Goal: Information Seeking & Learning: Learn about a topic

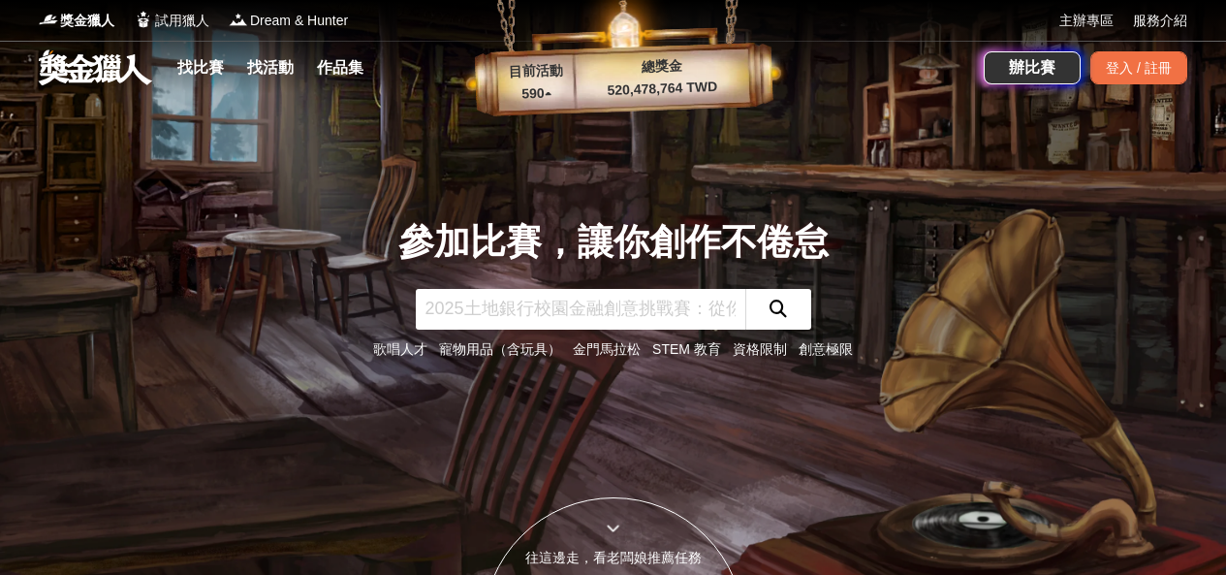
click at [1150, 57] on div "登入 / 註冊" at bounding box center [1139, 67] width 97 height 33
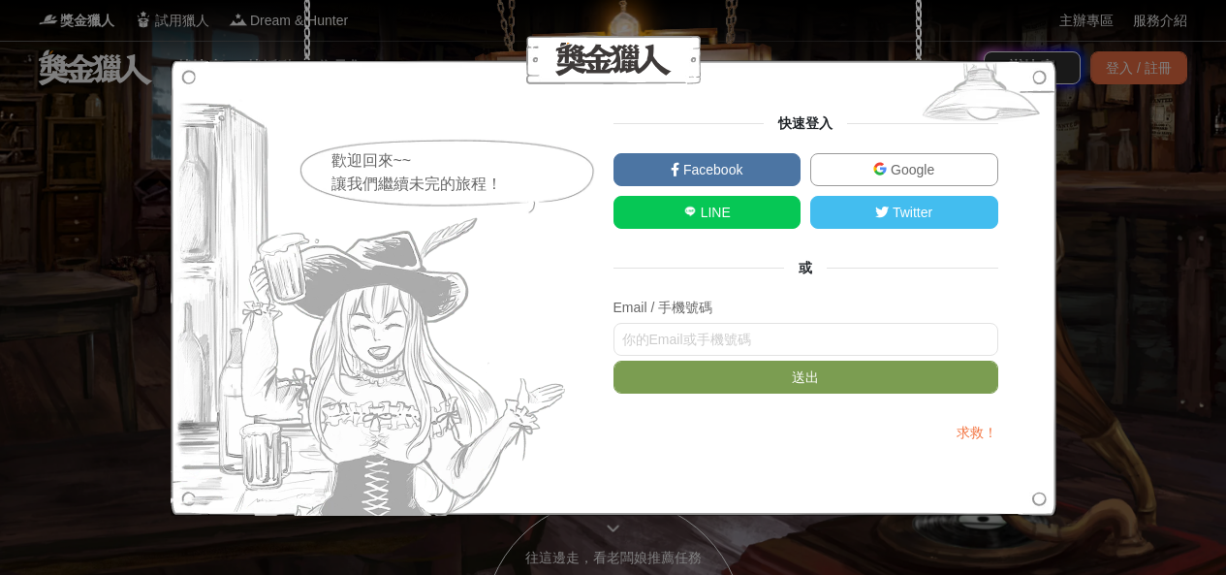
click at [923, 166] on span "Google" at bounding box center [911, 170] width 48 height 16
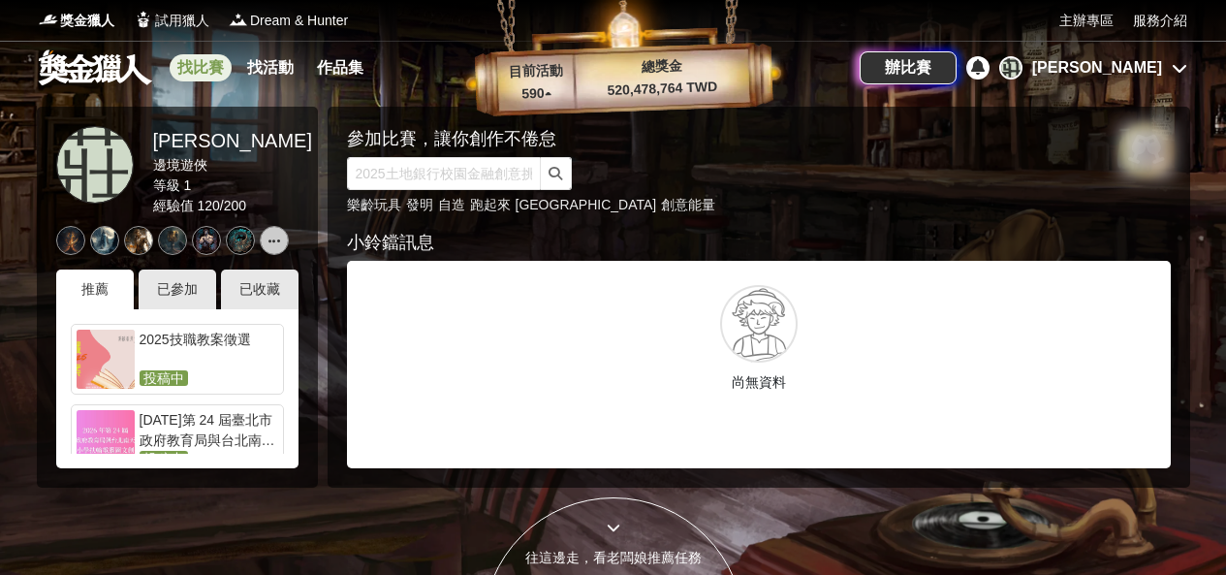
click at [185, 61] on link "找比賽" at bounding box center [201, 67] width 62 height 27
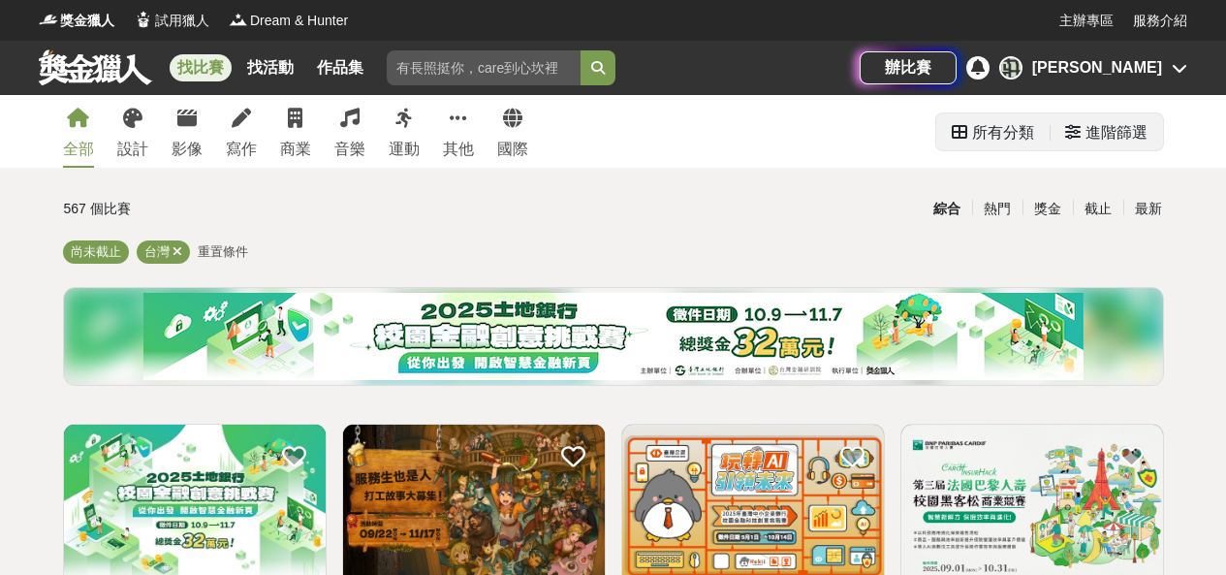
click at [1125, 135] on div "進階篩選" at bounding box center [1117, 132] width 62 height 39
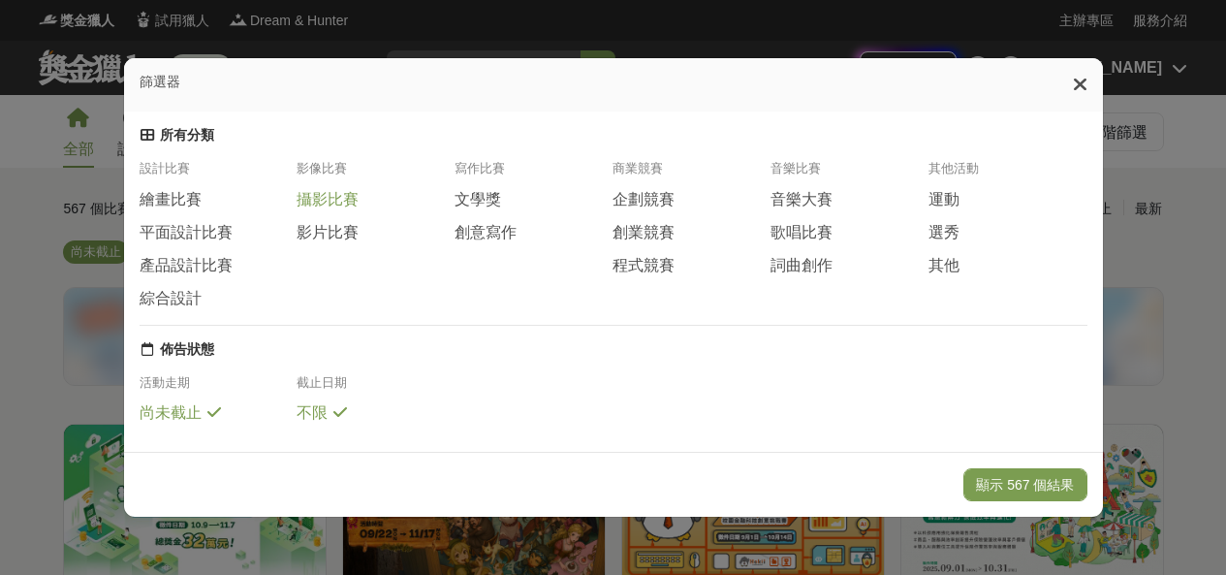
click at [365, 208] on div "攝影比賽" at bounding box center [376, 199] width 158 height 21
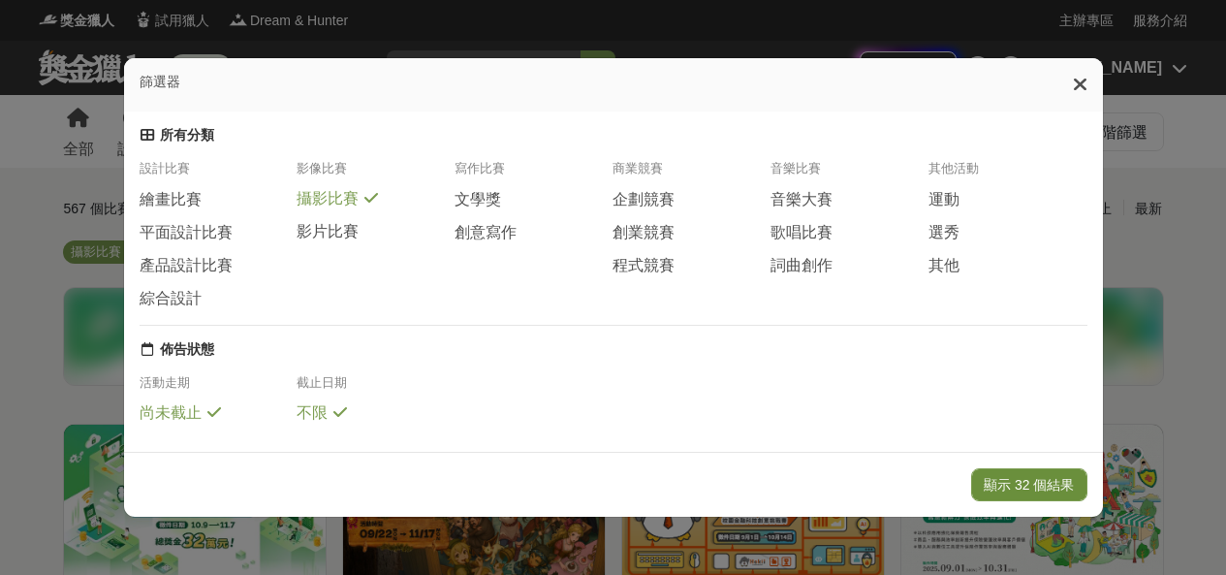
click at [1041, 474] on button "顯示 32 個結果" at bounding box center [1028, 484] width 115 height 33
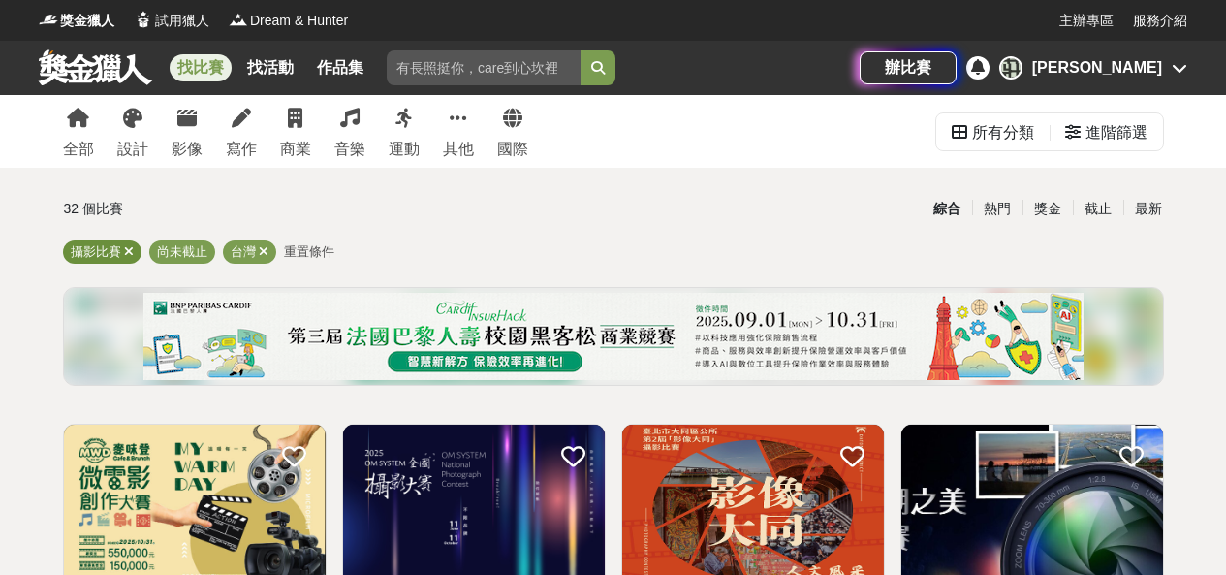
click at [132, 250] on icon at bounding box center [129, 251] width 10 height 13
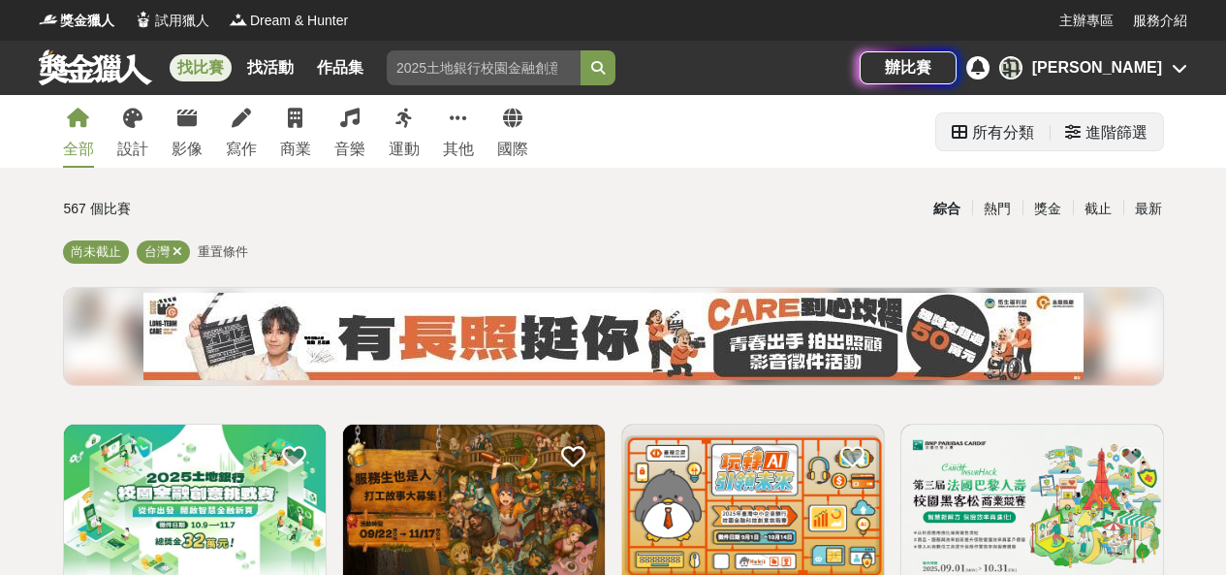
click at [1099, 128] on div "進階篩選" at bounding box center [1117, 132] width 62 height 39
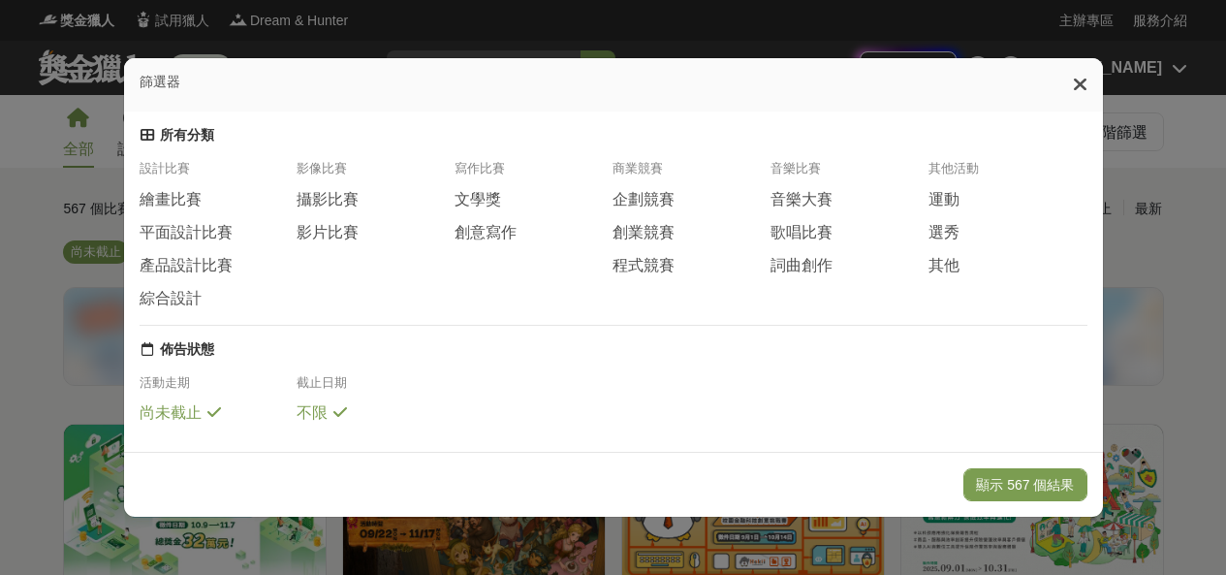
click at [195, 188] on div "設計比賽" at bounding box center [219, 174] width 158 height 29
click at [191, 196] on span "繪畫比賽" at bounding box center [171, 200] width 62 height 20
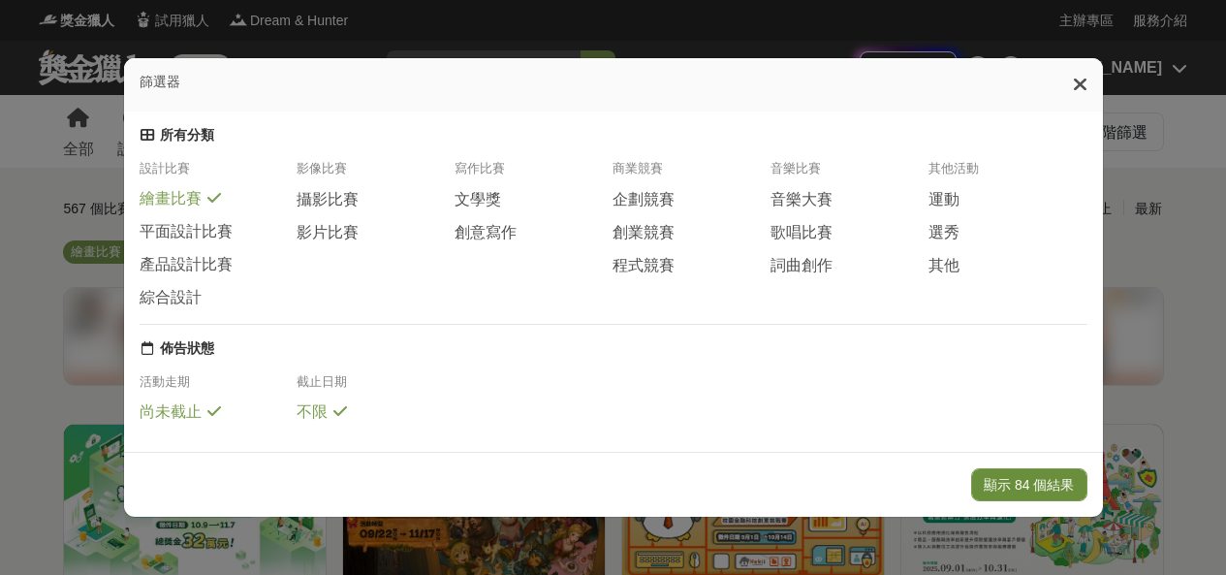
click at [1032, 477] on button "顯示 84 個結果" at bounding box center [1028, 484] width 115 height 33
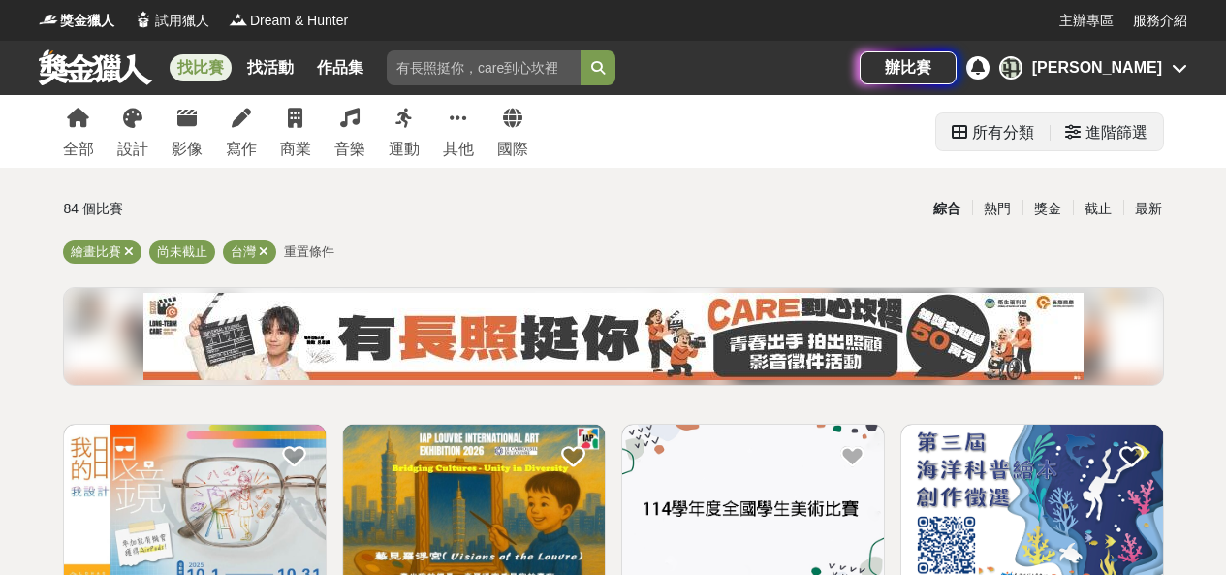
click at [1099, 134] on div "進階篩選" at bounding box center [1117, 132] width 62 height 39
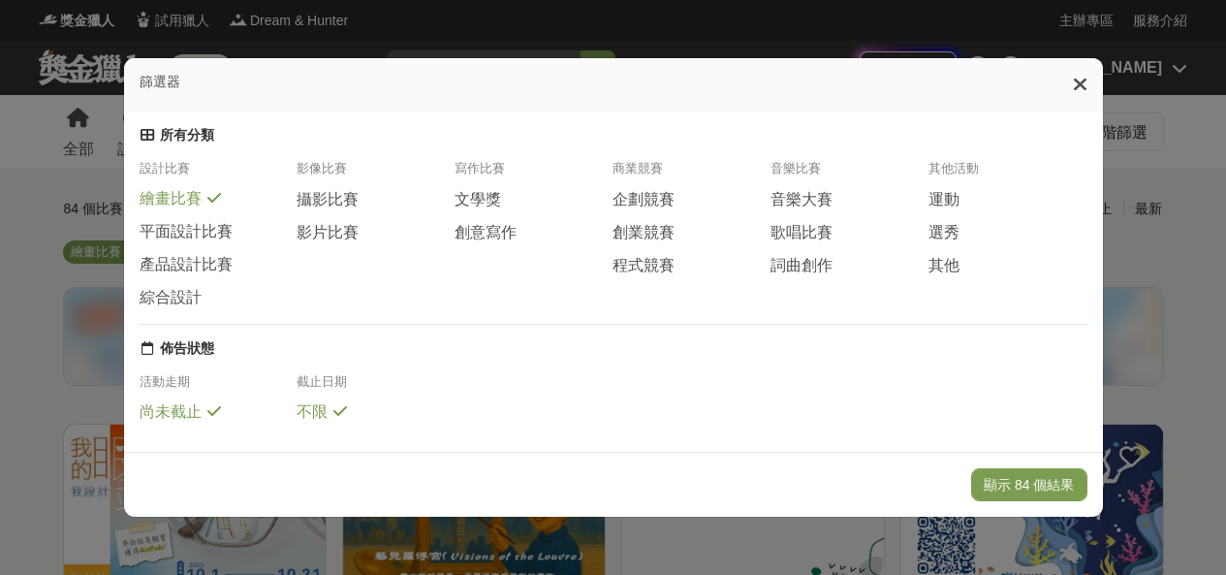
click at [207, 204] on icon at bounding box center [214, 198] width 14 height 16
click at [810, 198] on span "音樂大賽" at bounding box center [802, 200] width 62 height 20
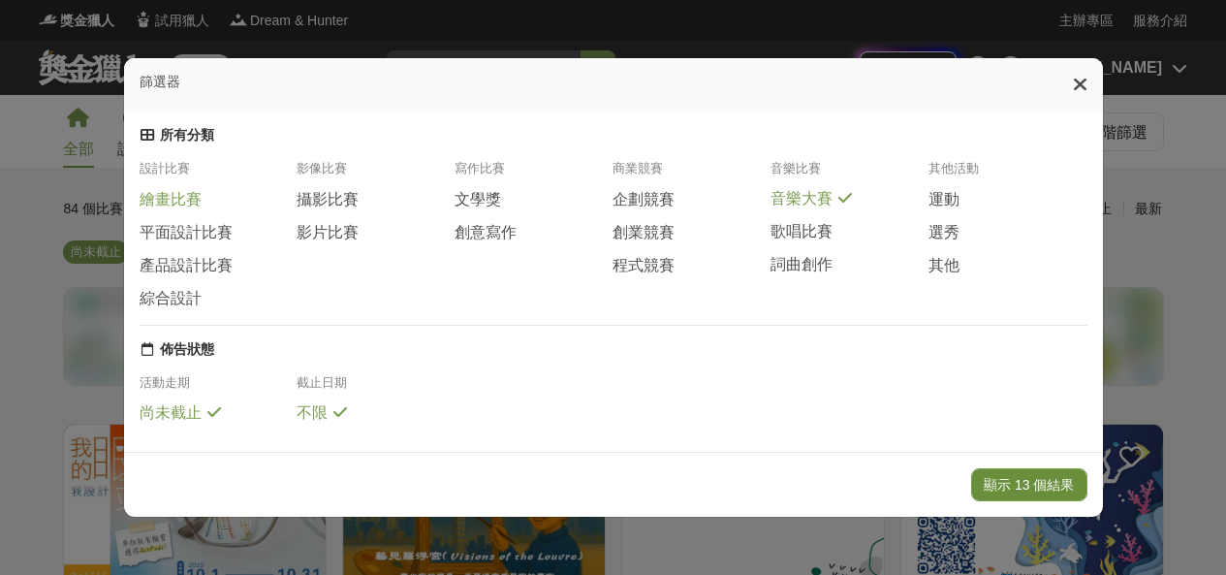
click at [1047, 492] on button "顯示 13 個結果" at bounding box center [1028, 484] width 115 height 33
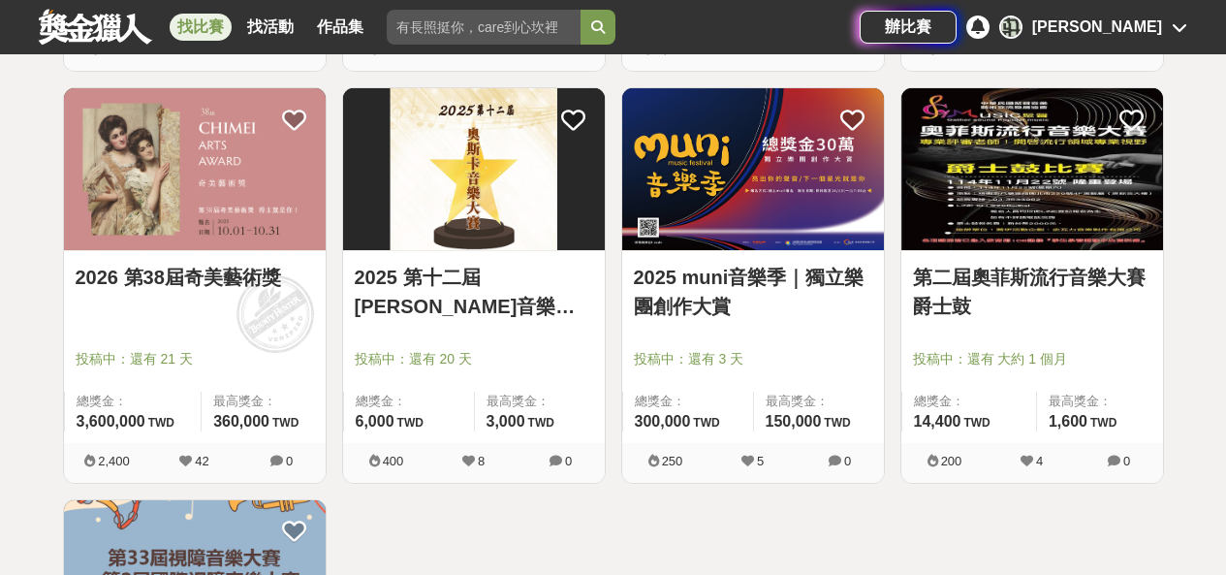
scroll to position [1163, 0]
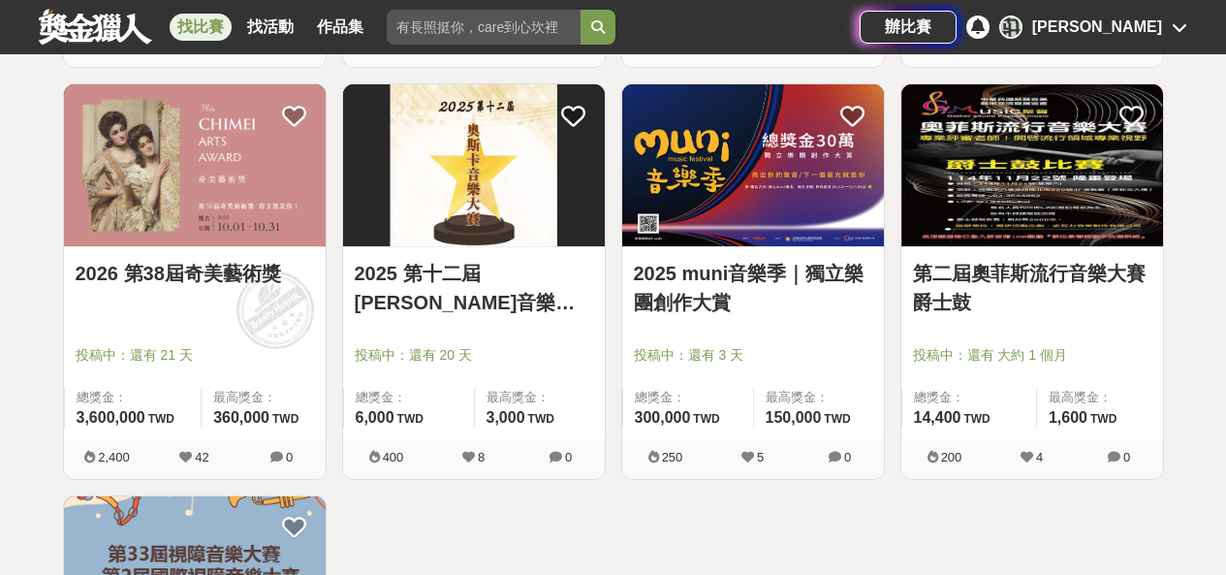
click at [469, 174] on img at bounding box center [474, 165] width 262 height 162
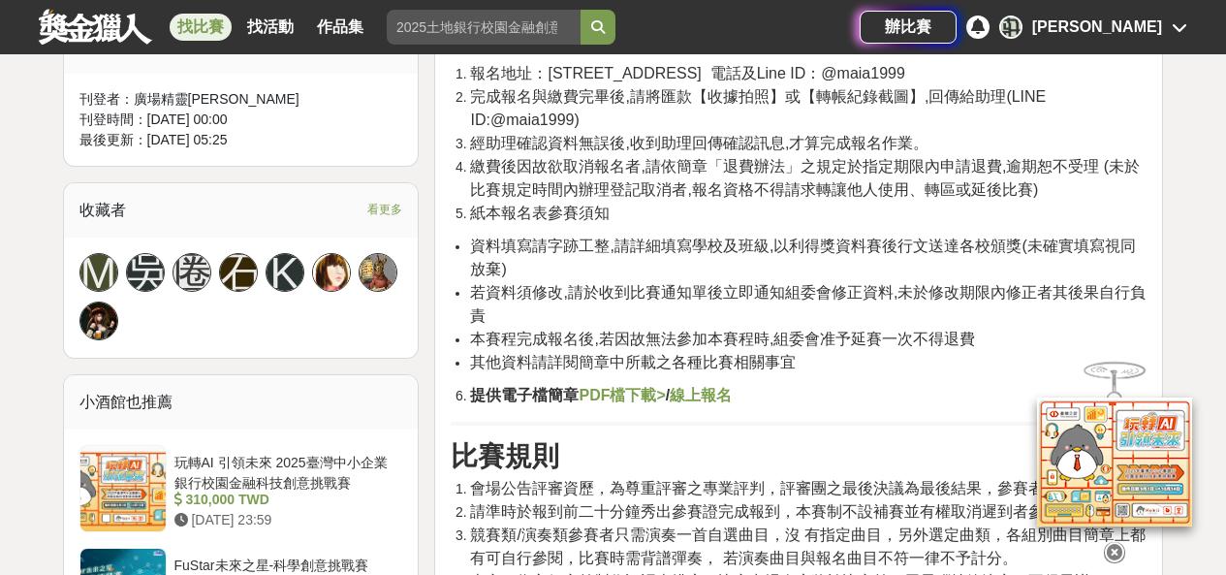
scroll to position [1260, 0]
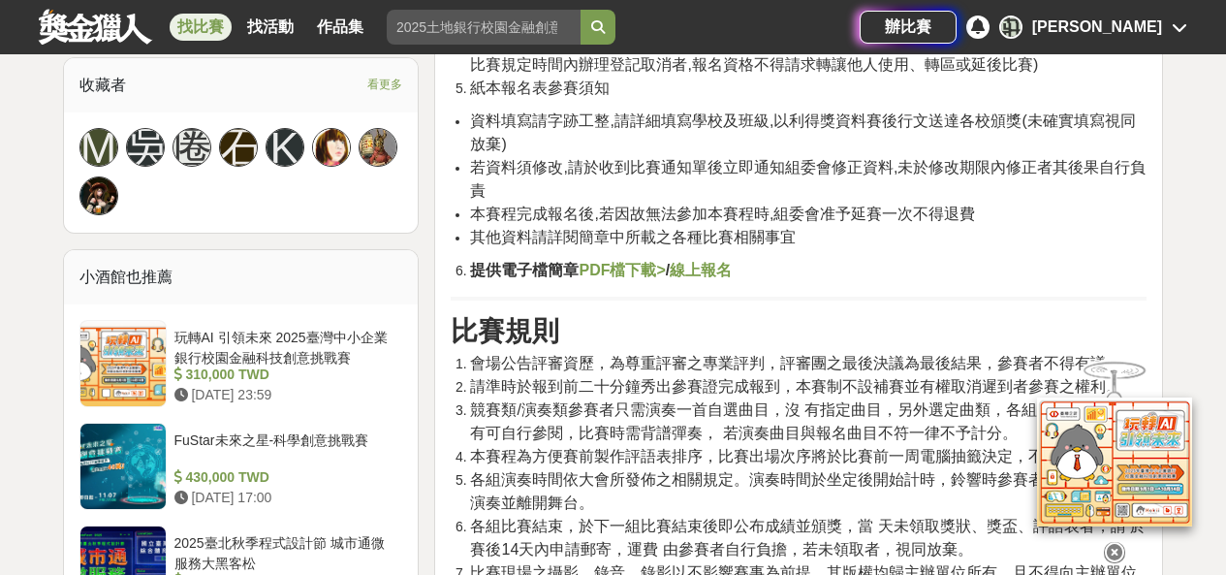
click at [611, 267] on strong "PDF檔下載>" at bounding box center [622, 270] width 86 height 16
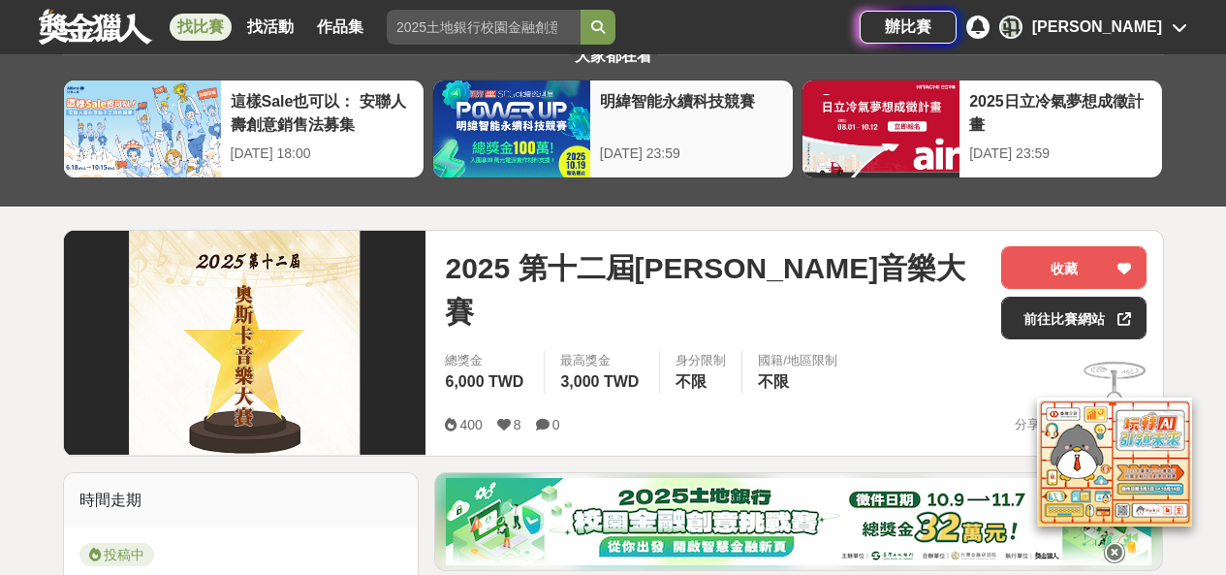
scroll to position [0, 0]
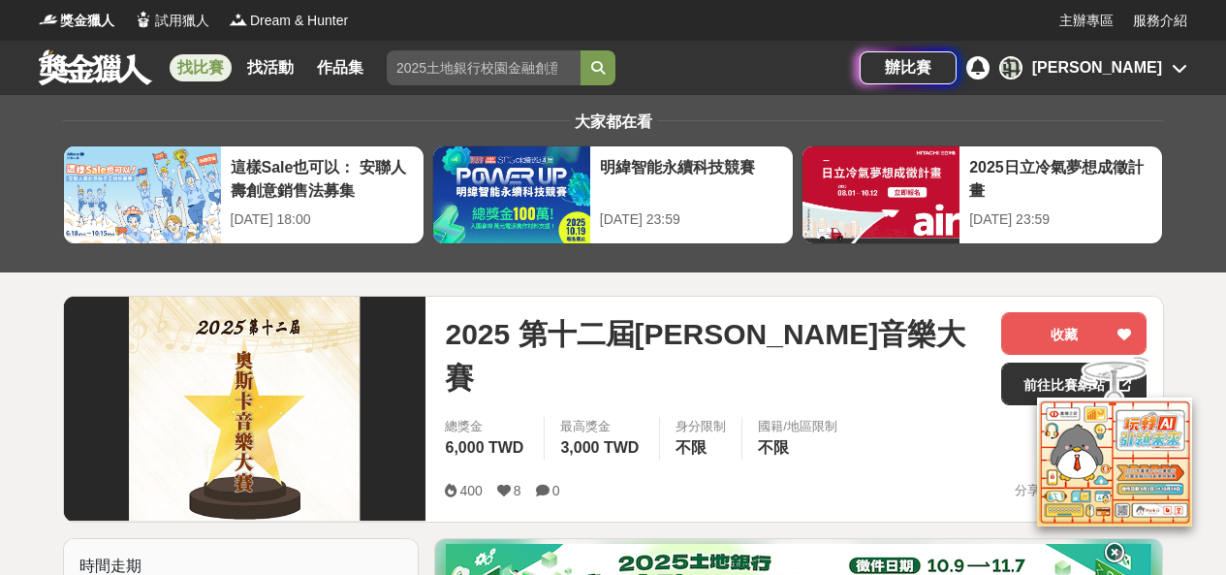
drag, startPoint x: 192, startPoint y: 70, endPoint x: 225, endPoint y: 67, distance: 33.1
click at [194, 70] on link "找比賽" at bounding box center [201, 67] width 62 height 27
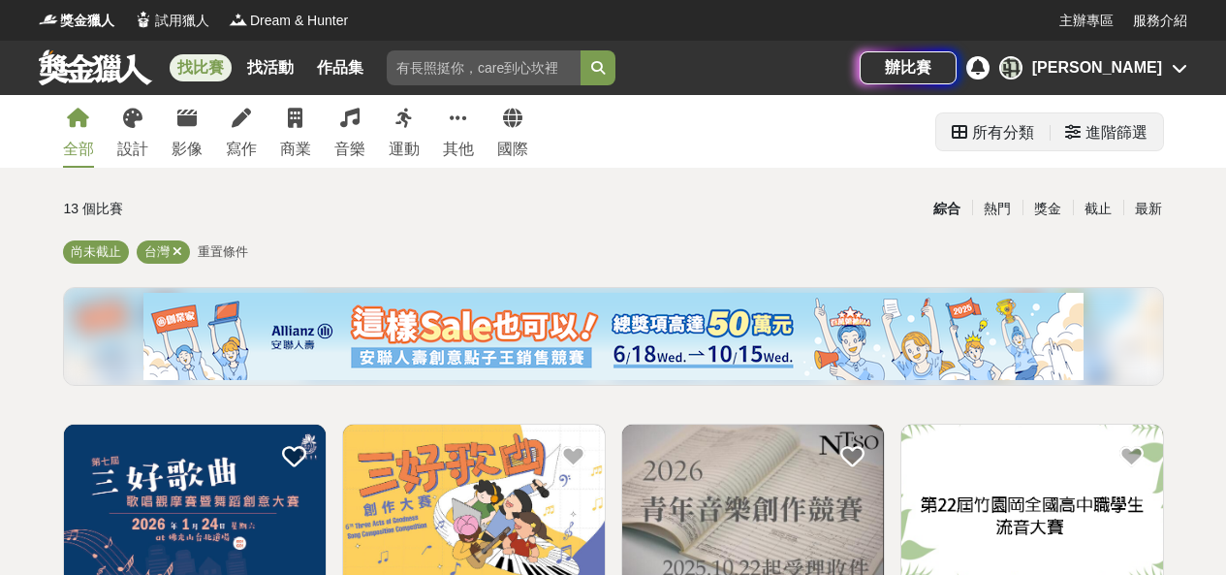
click at [1086, 123] on div "進階篩選" at bounding box center [1117, 132] width 62 height 39
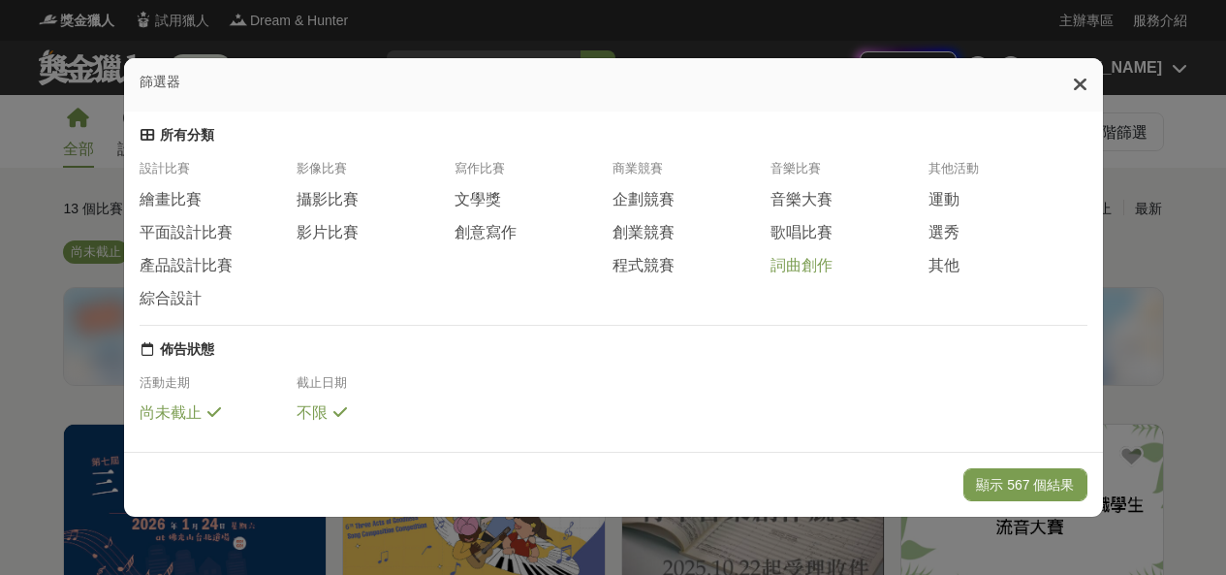
click at [788, 266] on span "詞曲創作" at bounding box center [802, 266] width 62 height 20
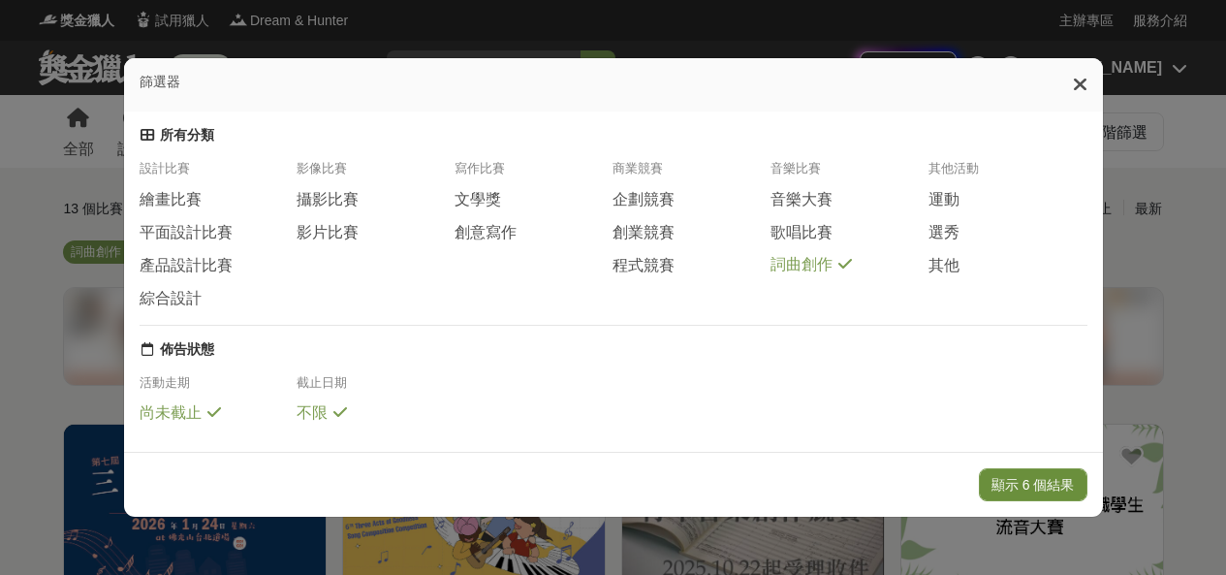
click at [1017, 471] on button "顯示 6 個結果" at bounding box center [1033, 484] width 109 height 33
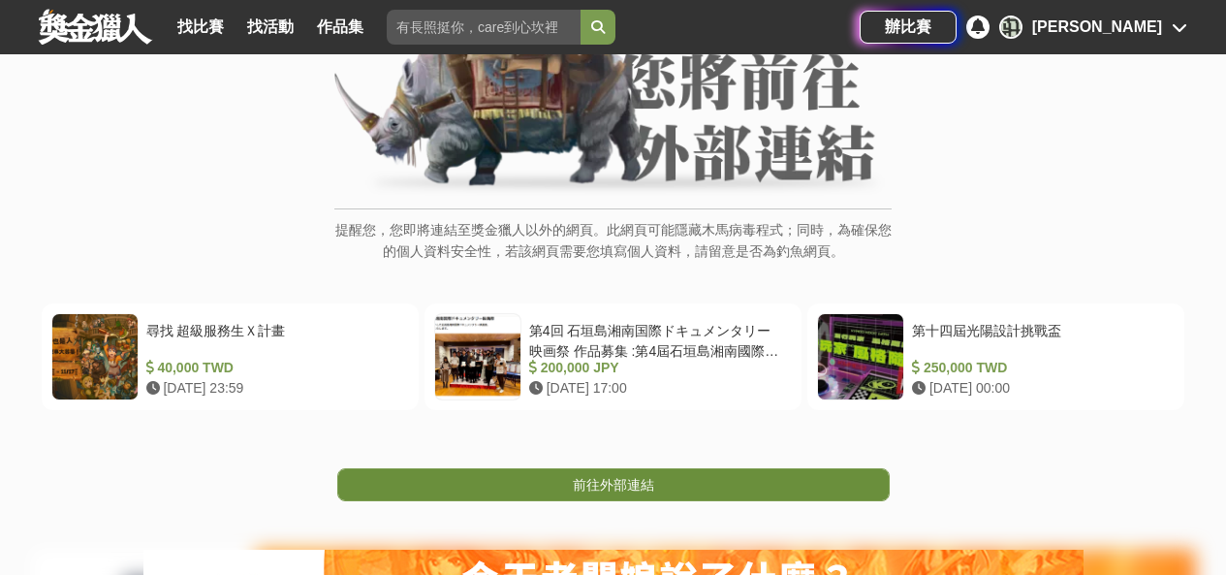
click at [850, 477] on link "前往外部連結" at bounding box center [613, 484] width 553 height 33
